Goal: Information Seeking & Learning: Check status

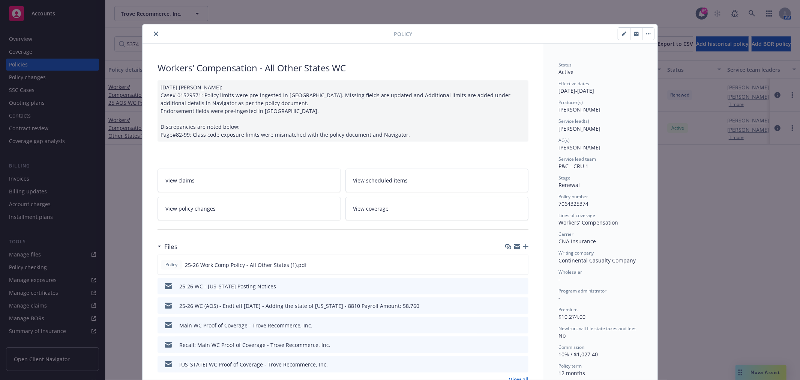
click at [152, 37] on button "close" at bounding box center [156, 33] width 9 height 9
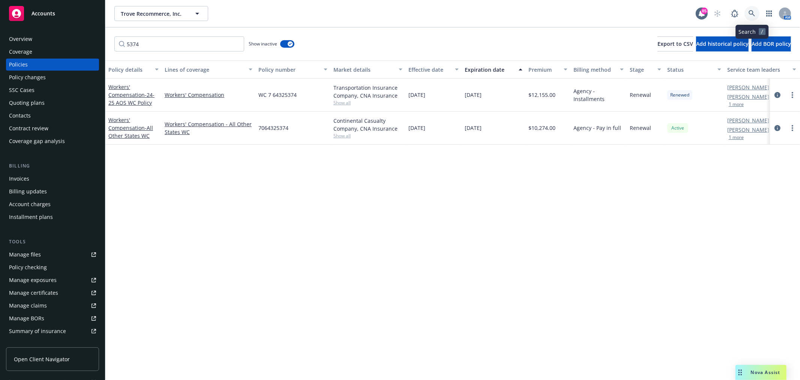
click at [751, 15] on icon at bounding box center [752, 13] width 7 height 7
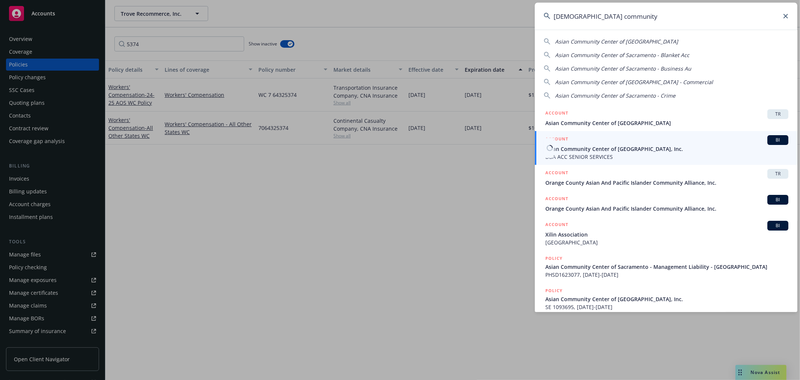
type input "[DEMOGRAPHIC_DATA] community"
click at [584, 145] on span "Asian Community Center of [GEOGRAPHIC_DATA], Inc." at bounding box center [666, 149] width 243 height 8
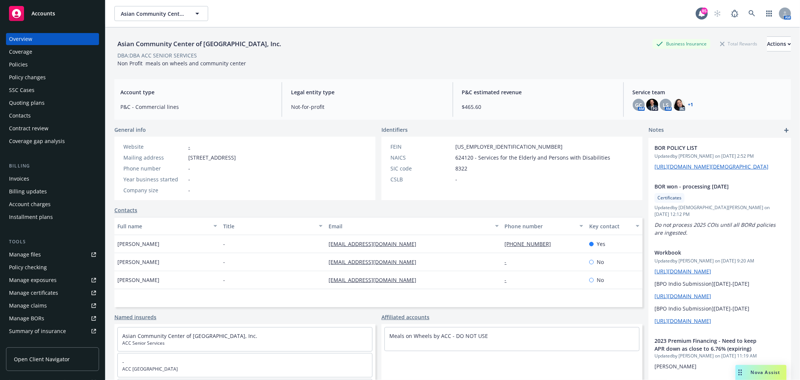
click at [41, 67] on div "Policies" at bounding box center [52, 65] width 87 height 12
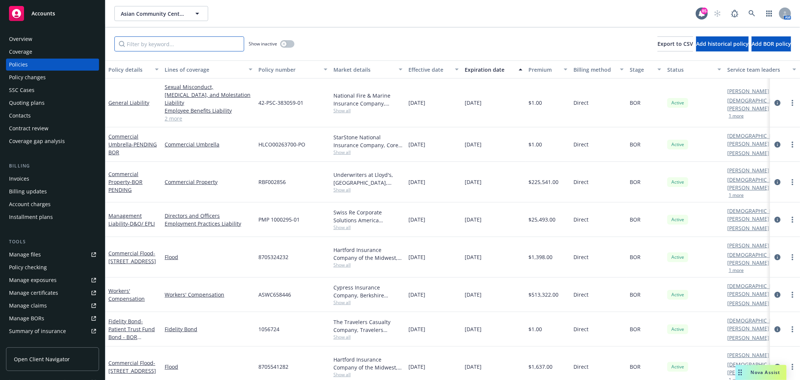
click at [165, 44] on input "Filter by keyword..." at bounding box center [179, 43] width 130 height 15
click at [136, 101] on link "General Liability" at bounding box center [128, 102] width 41 height 7
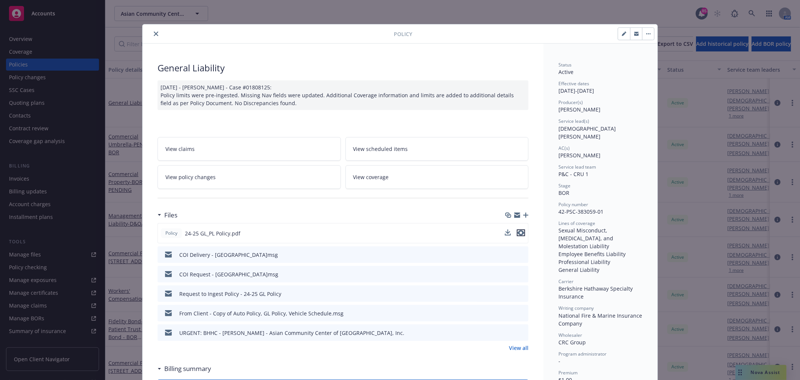
click at [518, 230] on icon "preview file" at bounding box center [521, 232] width 7 height 5
click at [645, 29] on button "button" at bounding box center [648, 34] width 12 height 12
click at [245, 174] on link "View policy changes" at bounding box center [249, 177] width 183 height 24
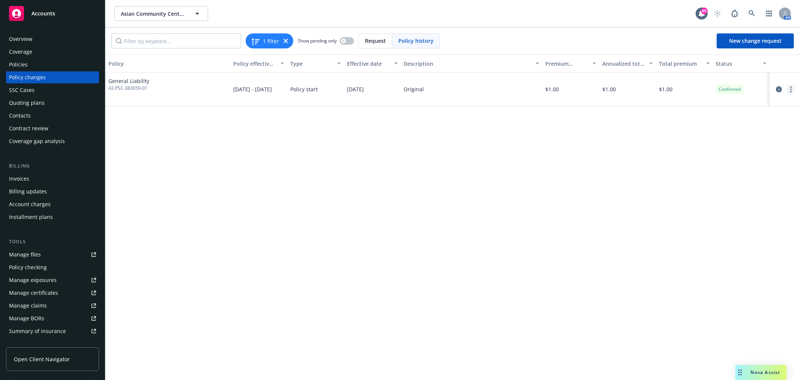
click at [791, 91] on circle "more" at bounding box center [791, 92] width 2 height 2
click at [728, 148] on link "Edit billing info" at bounding box center [730, 149] width 129 height 15
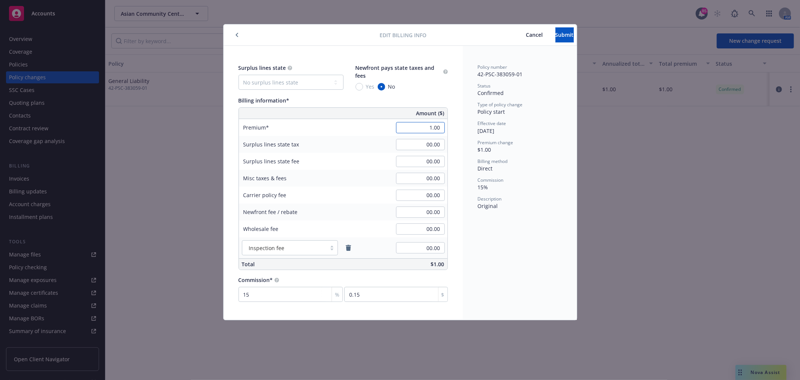
click at [435, 123] on input "1.00" at bounding box center [420, 127] width 49 height 11
type input "360,000.00"
type input "54000"
click at [435, 143] on input "00.00" at bounding box center [420, 144] width 49 height 11
click at [506, 274] on div "Policy number 42-PSC-383059-01 Status Confirmed Type of policy change Policy st…" at bounding box center [520, 183] width 114 height 274
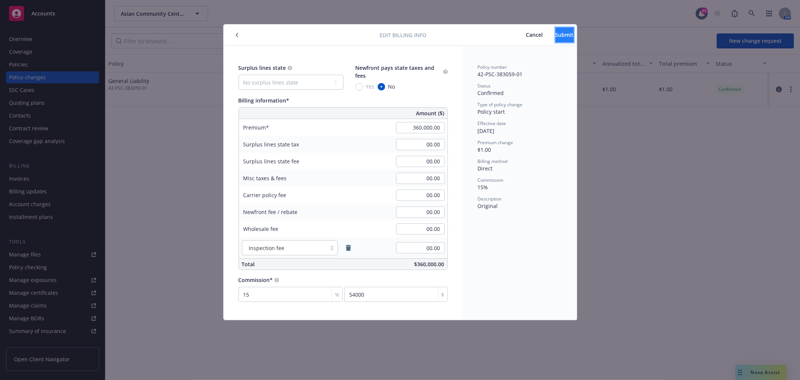
click at [561, 36] on button "Submit" at bounding box center [564, 34] width 18 height 15
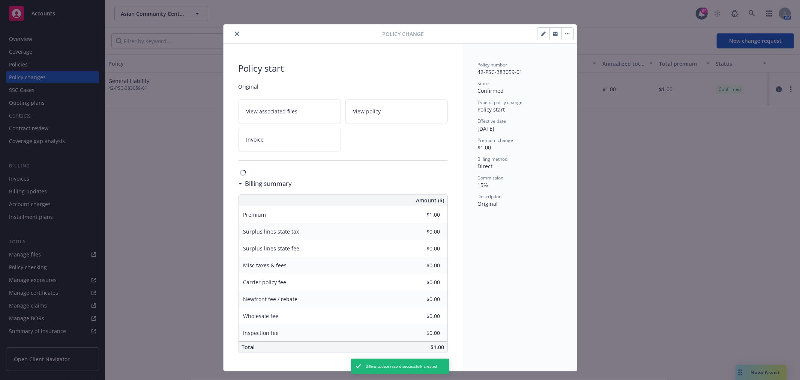
type input "$360,000.00"
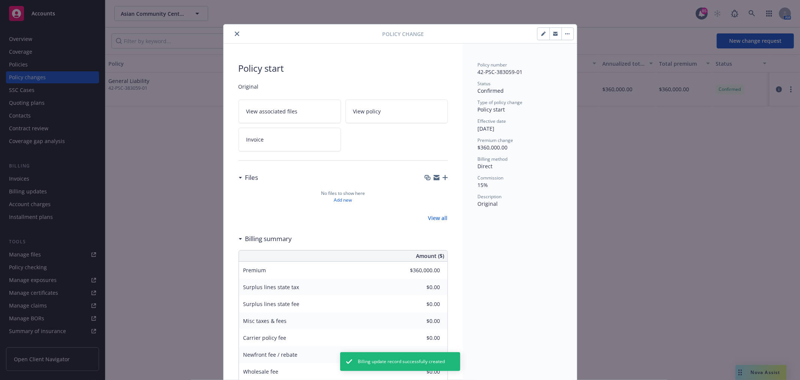
click at [235, 35] on icon "close" at bounding box center [237, 34] width 5 height 5
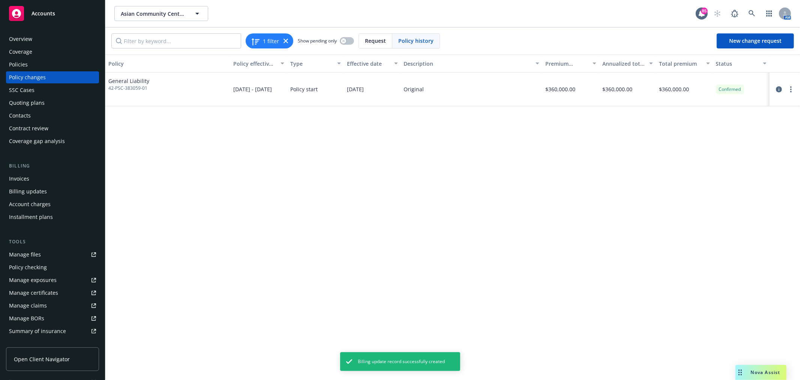
click at [41, 67] on div "Policies" at bounding box center [52, 65] width 87 height 12
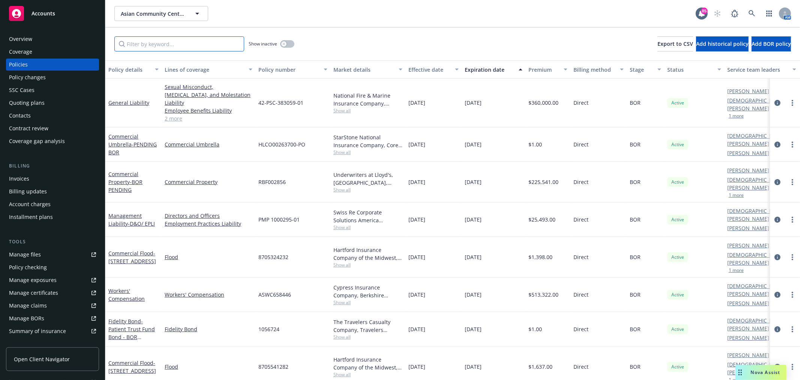
click at [156, 45] on input "Filter by keyword..." at bounding box center [179, 43] width 130 height 15
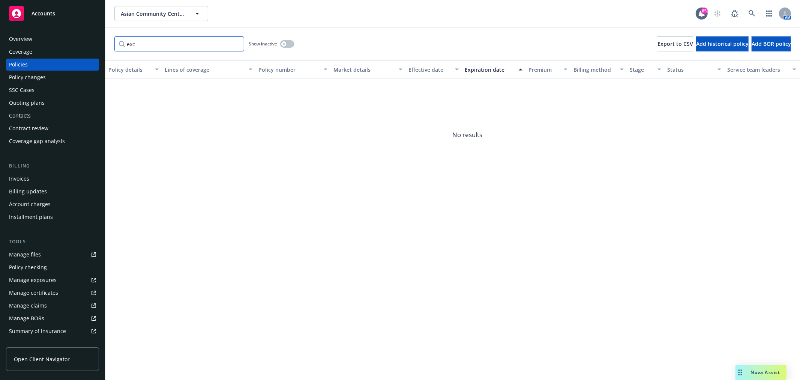
drag, startPoint x: 156, startPoint y: 45, endPoint x: 115, endPoint y: 44, distance: 40.5
click at [115, 44] on input "exc" at bounding box center [179, 43] width 130 height 15
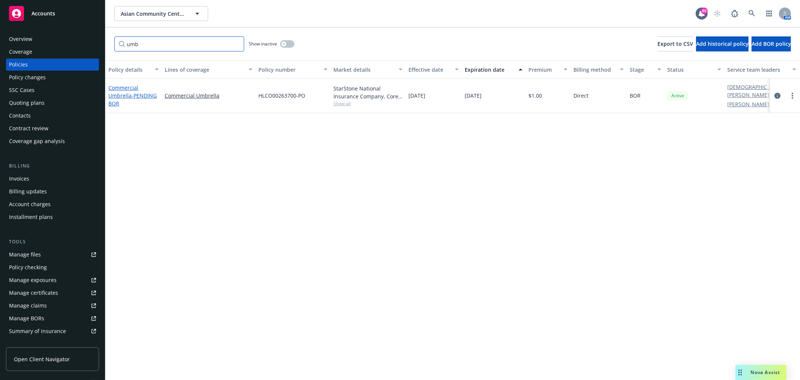
type input "umb"
click at [123, 94] on link "Commercial Umbrella - PENDING BOR" at bounding box center [132, 95] width 48 height 23
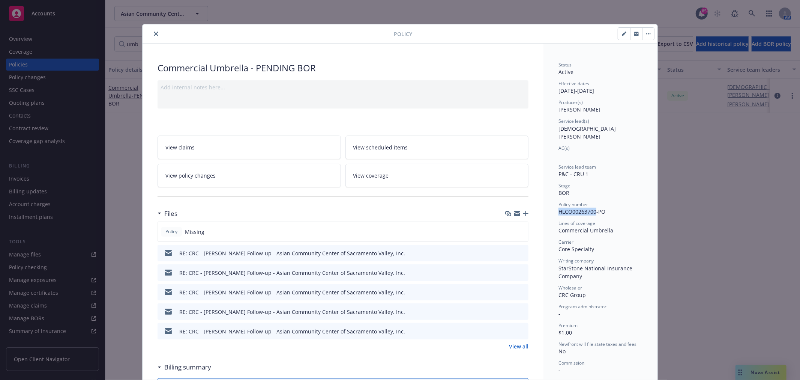
drag, startPoint x: 593, startPoint y: 203, endPoint x: 556, endPoint y: 204, distance: 36.8
click at [558, 208] on span "HLCO00263700-PO" at bounding box center [581, 211] width 47 height 7
copy span "HLCO00263700"
